Goal: Transaction & Acquisition: Subscribe to service/newsletter

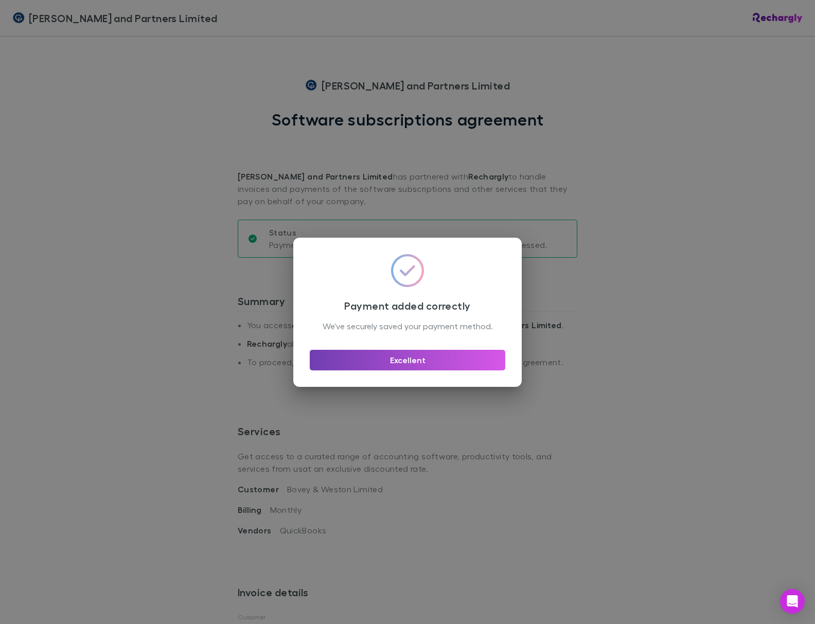
click at [410, 371] on button "Excellent" at bounding box center [408, 360] width 196 height 21
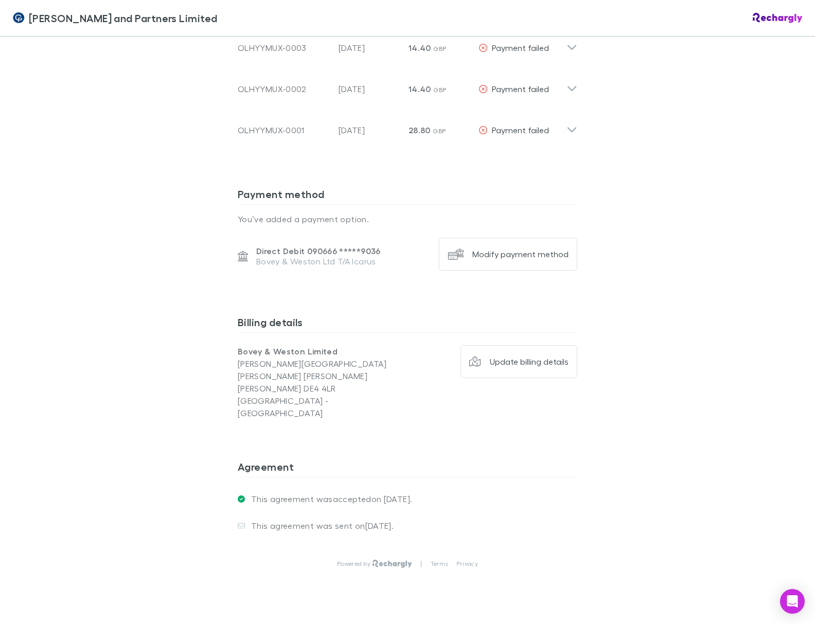
scroll to position [662, 0]
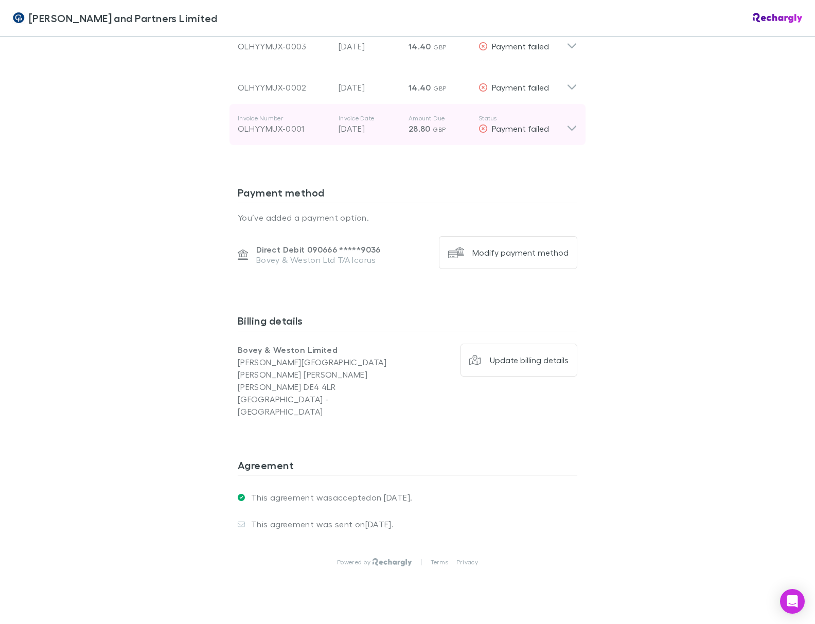
click at [568, 129] on icon at bounding box center [572, 124] width 11 height 21
